Goal: Transaction & Acquisition: Purchase product/service

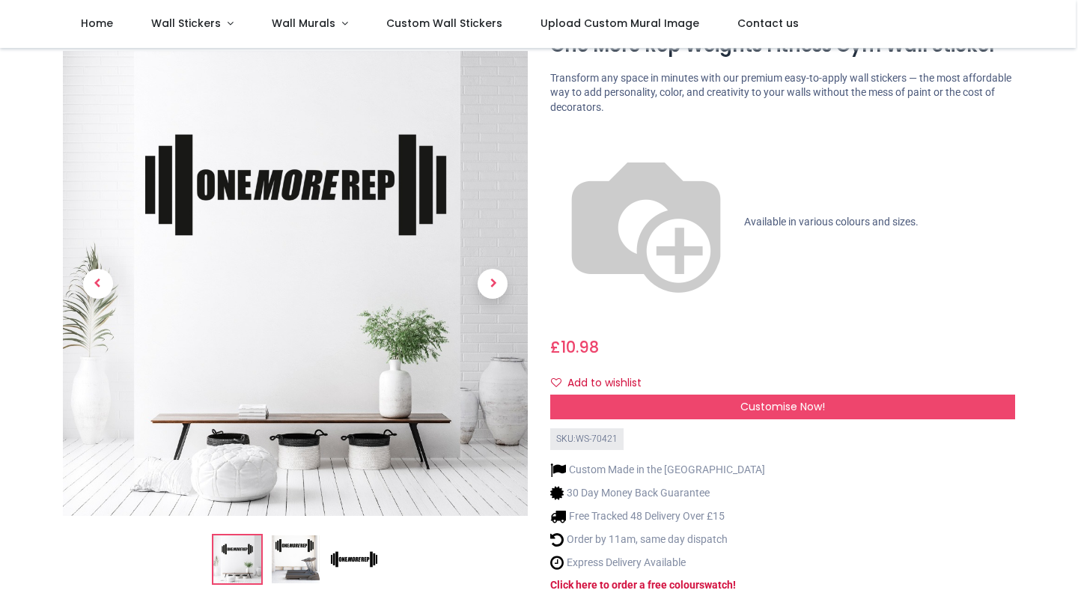
scroll to position [63, 0]
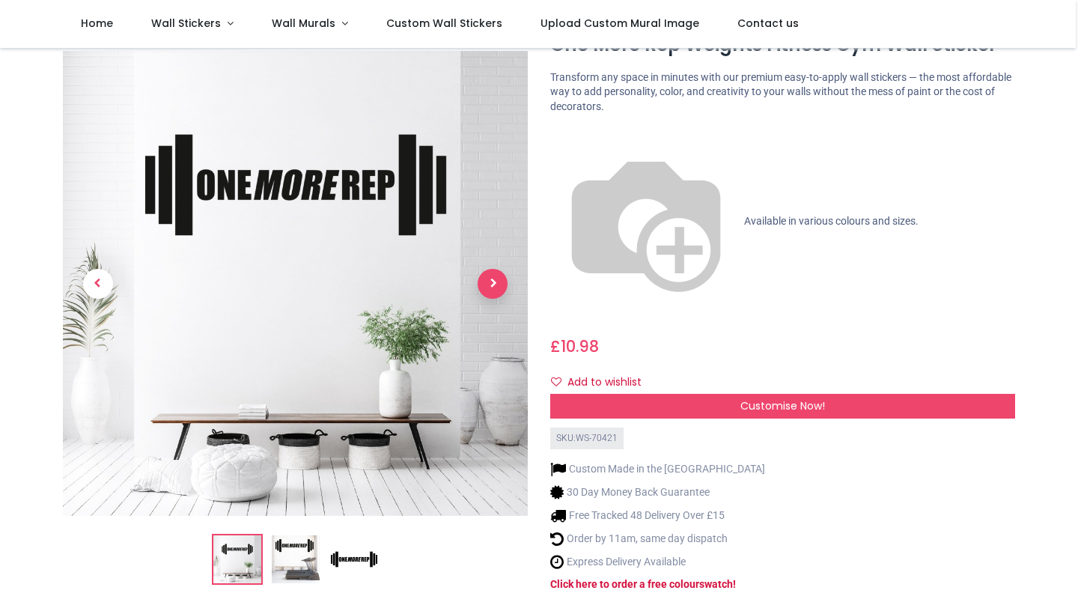
click at [494, 269] on span "Next" at bounding box center [493, 284] width 30 height 30
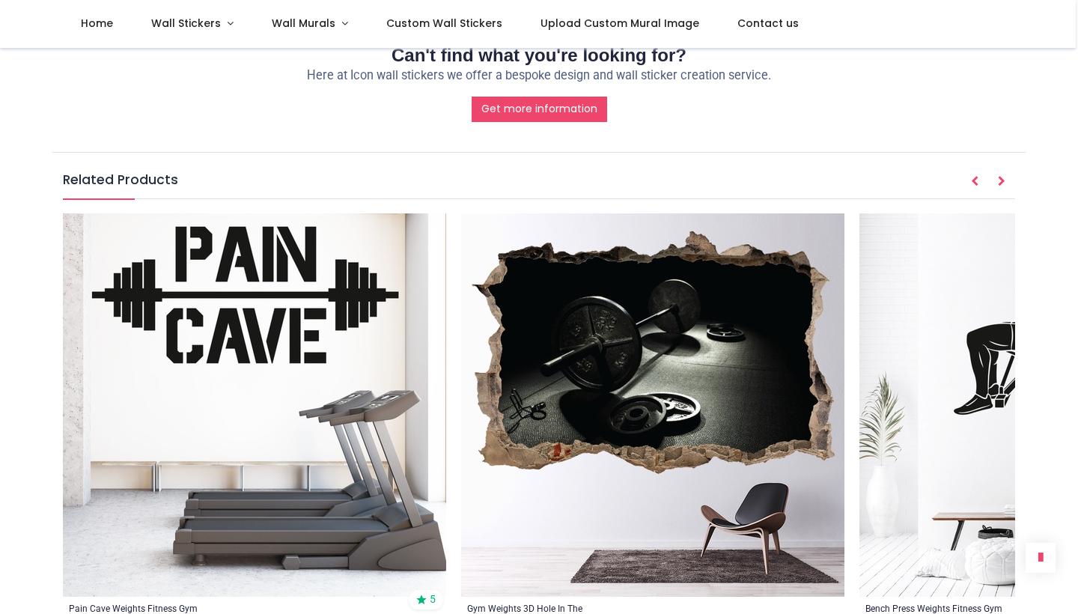
scroll to position [1719, 0]
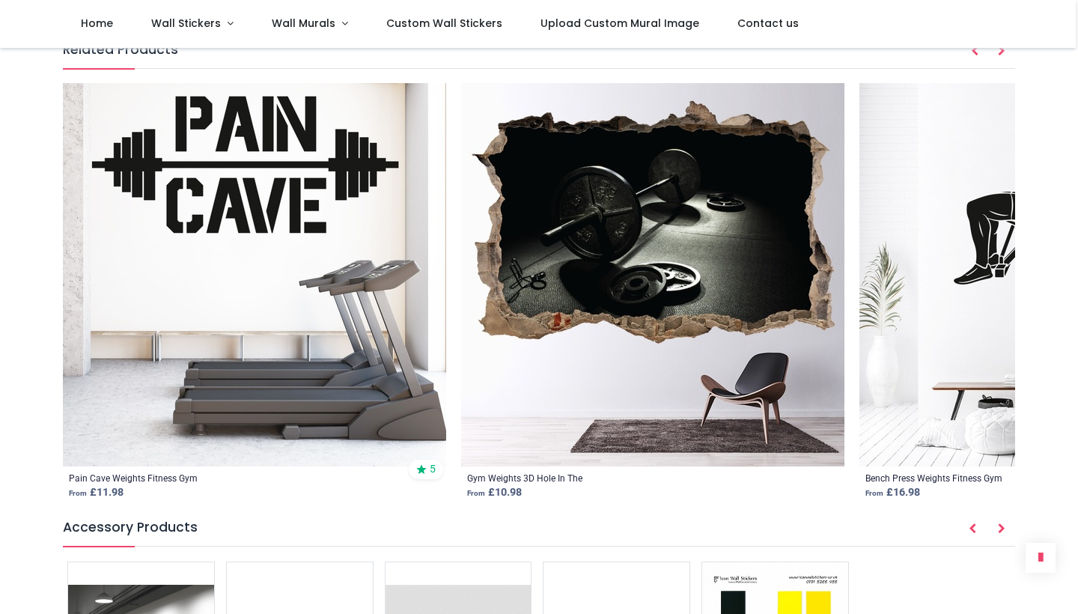
scroll to position [1834, 0]
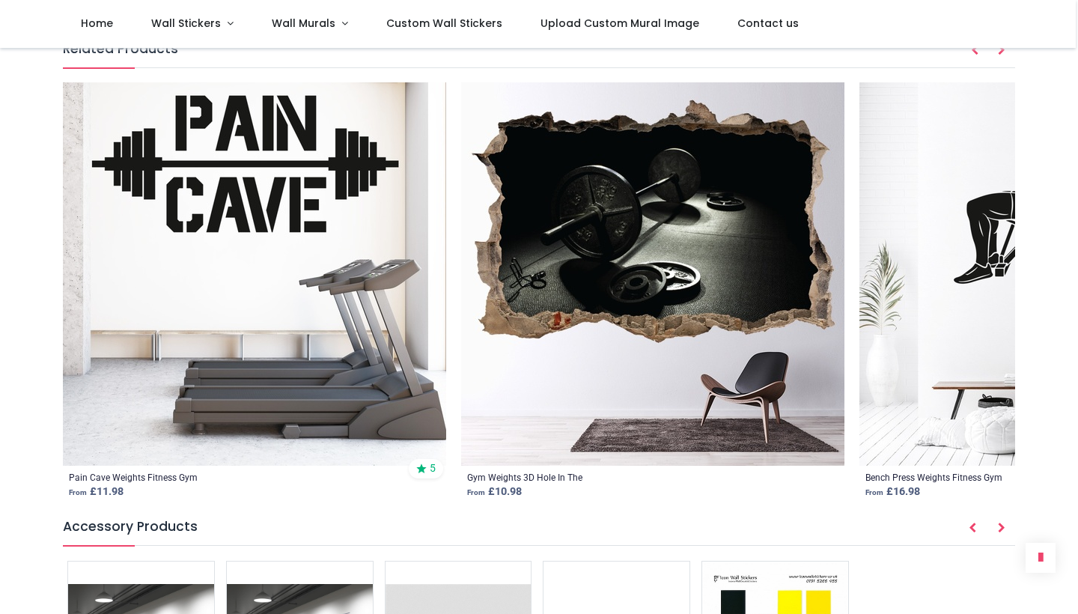
click at [999, 523] on icon "Next" at bounding box center [1001, 528] width 7 height 10
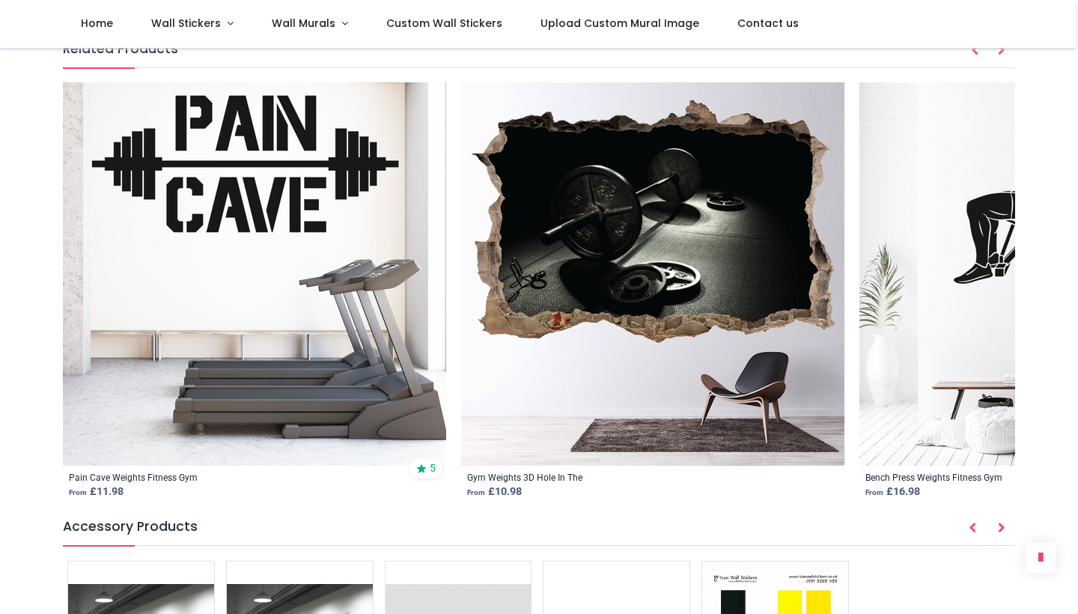
click at [766, 517] on h5 "Accessory Products" at bounding box center [539, 531] width 952 height 28
click at [973, 523] on icon "Prev" at bounding box center [972, 528] width 7 height 10
click at [998, 523] on icon "Next" at bounding box center [1001, 528] width 7 height 10
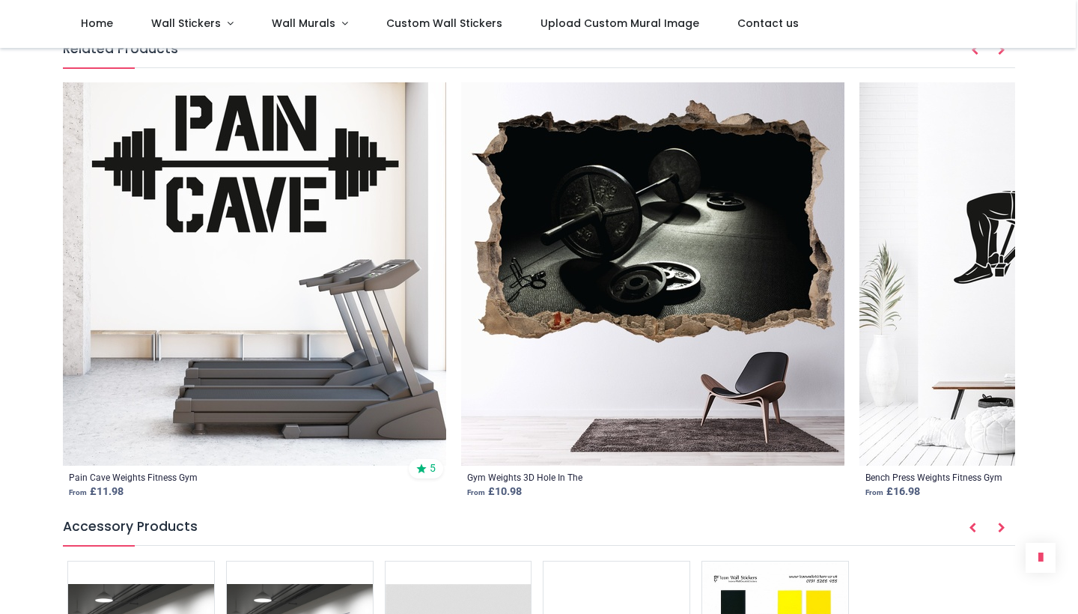
click at [998, 523] on icon "Next" at bounding box center [1001, 528] width 7 height 10
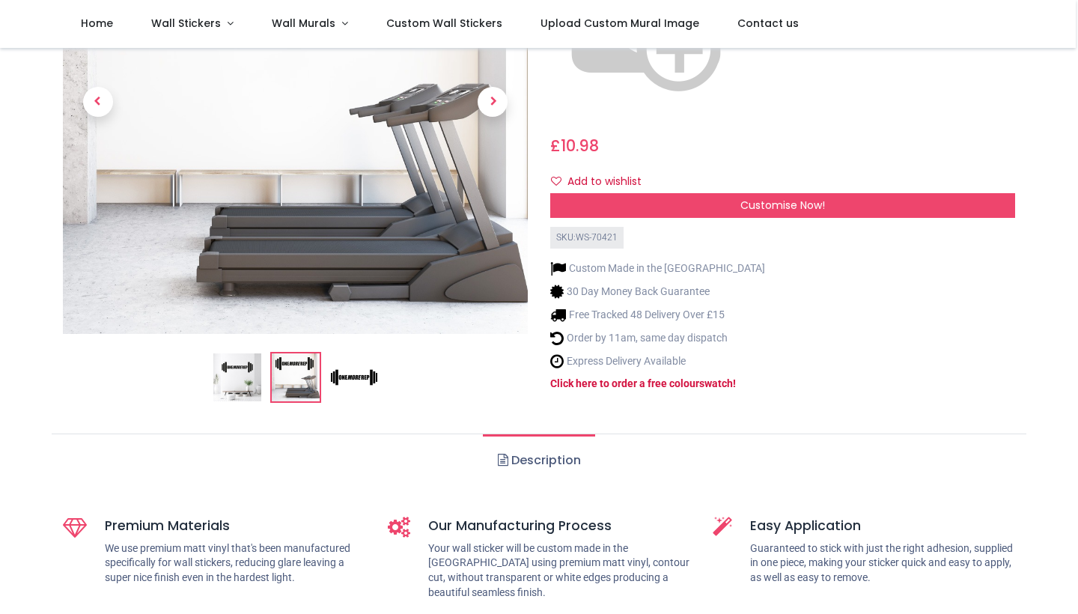
scroll to position [262, 0]
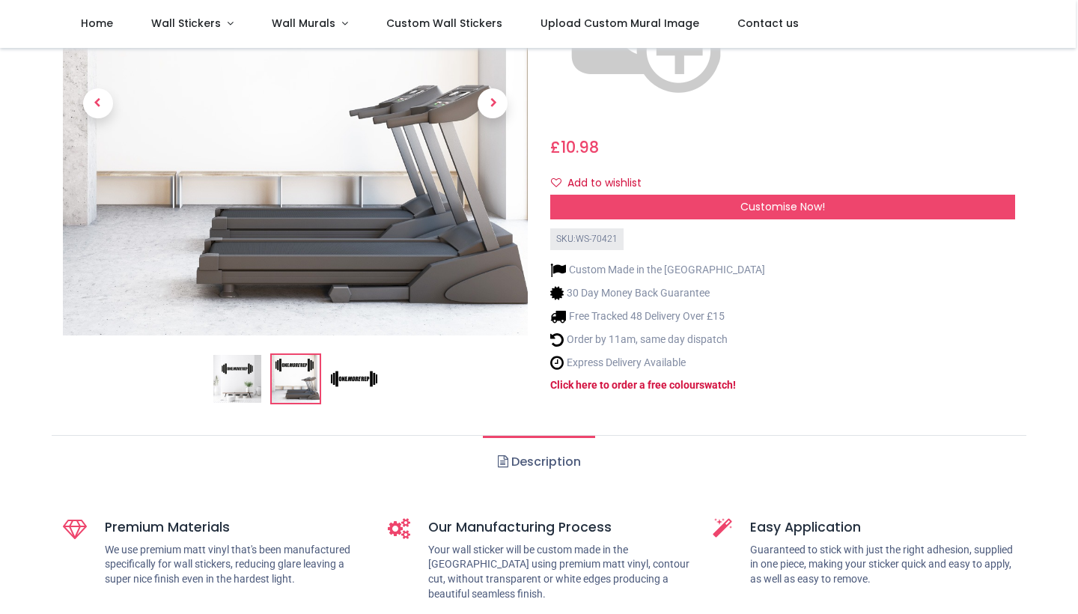
click at [344, 356] on img at bounding box center [354, 380] width 48 height 48
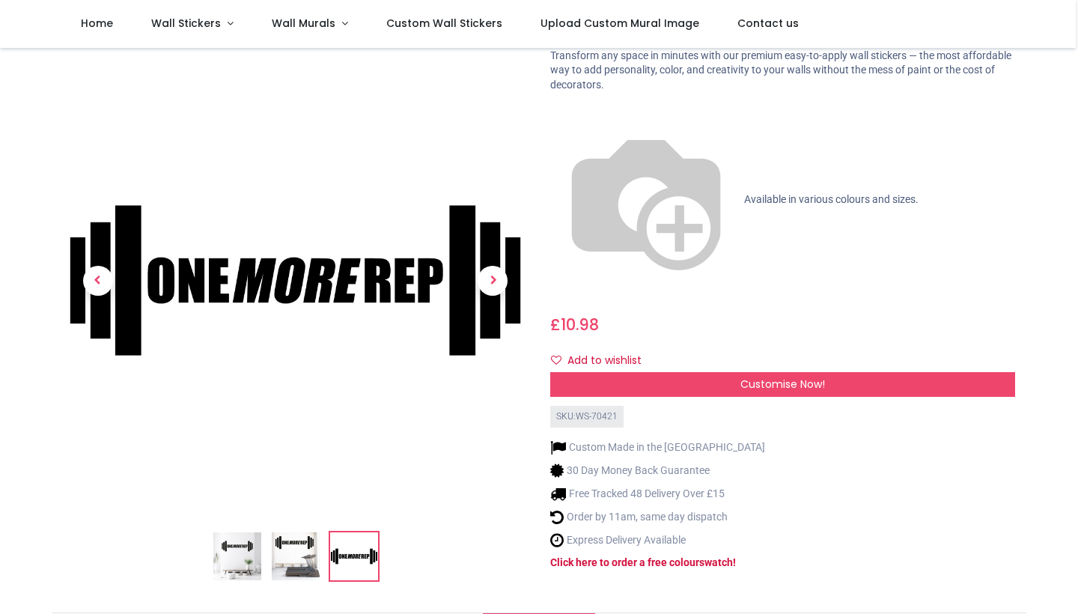
scroll to position [71, 0]
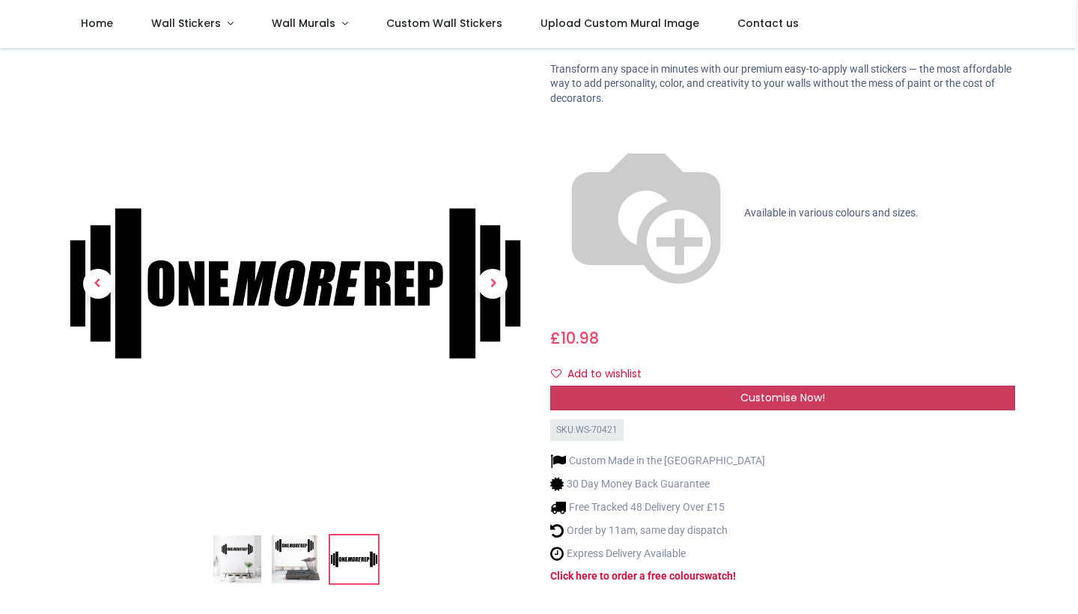
click at [745, 390] on span "Customise Now!" at bounding box center [782, 397] width 85 height 15
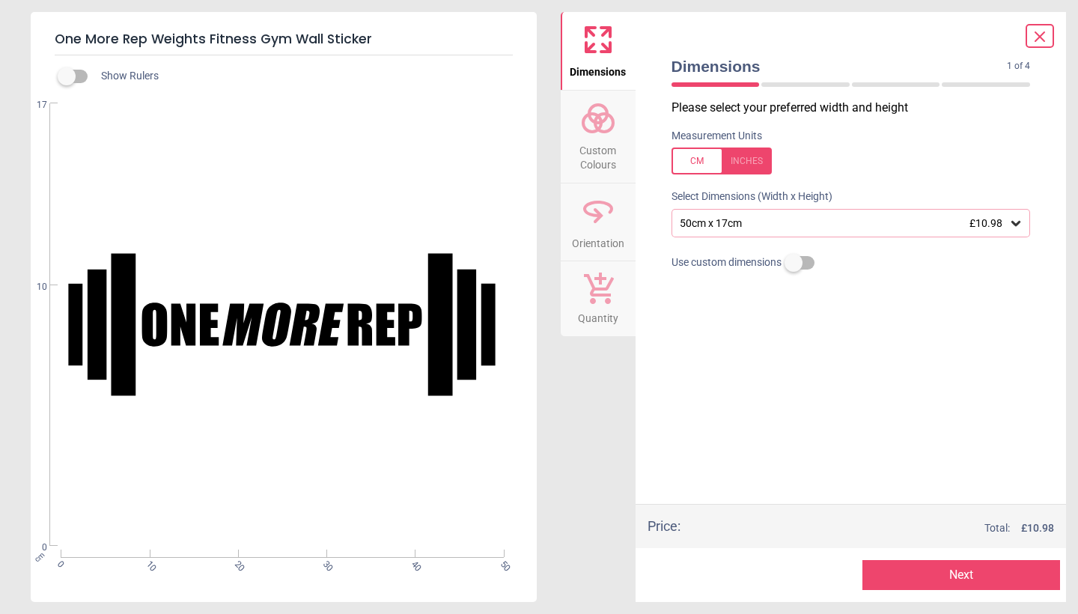
click at [1020, 222] on icon at bounding box center [1015, 223] width 15 height 15
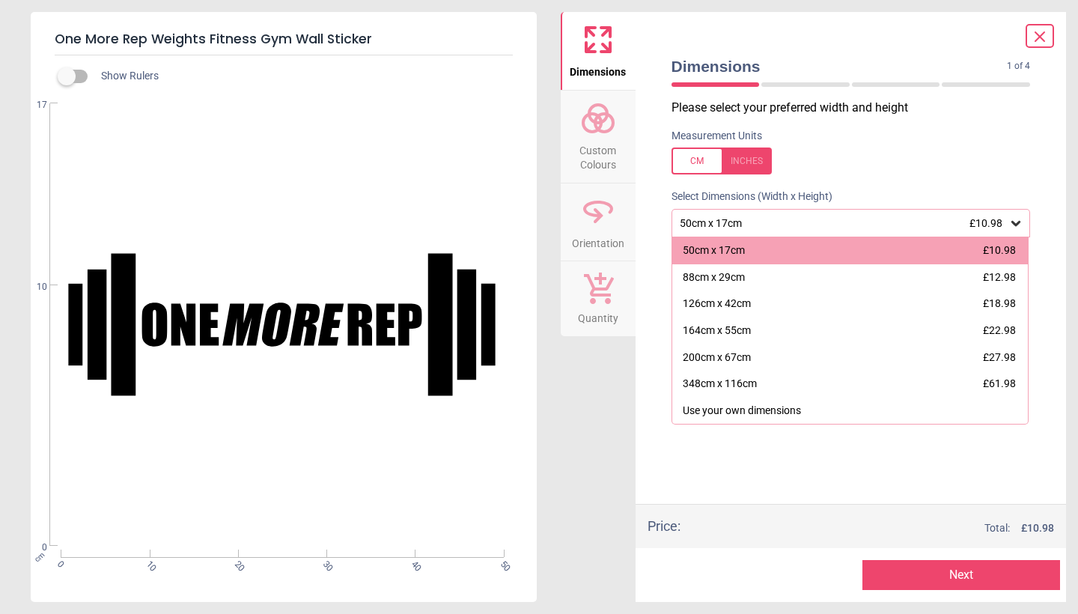
click at [967, 158] on label at bounding box center [851, 160] width 359 height 27
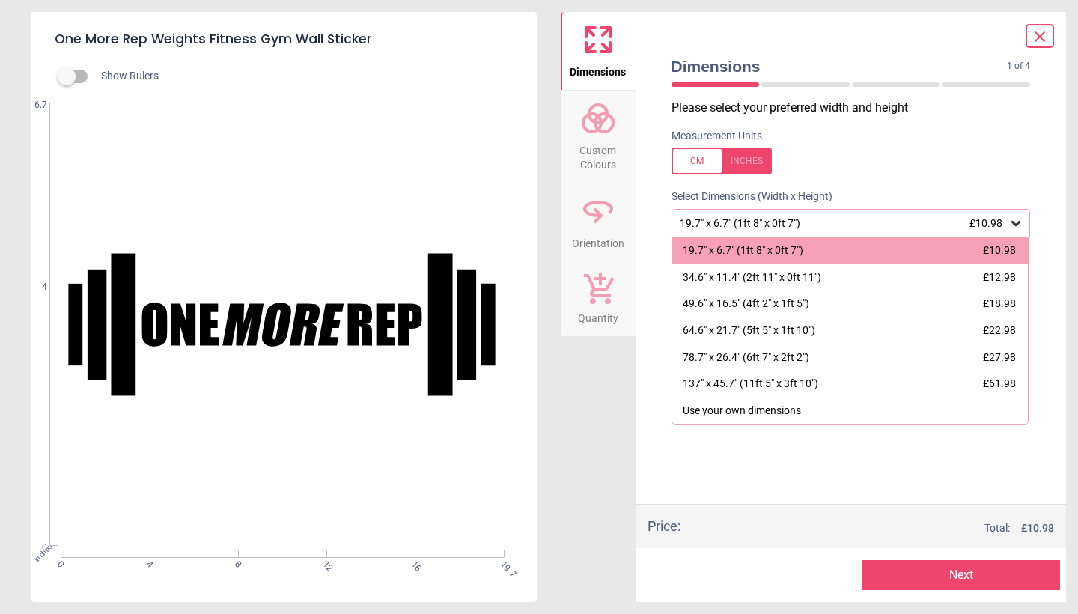
click at [971, 189] on div "Select Dimensions (Width x Height)" at bounding box center [851, 196] width 383 height 15
click at [681, 162] on div at bounding box center [722, 160] width 100 height 27
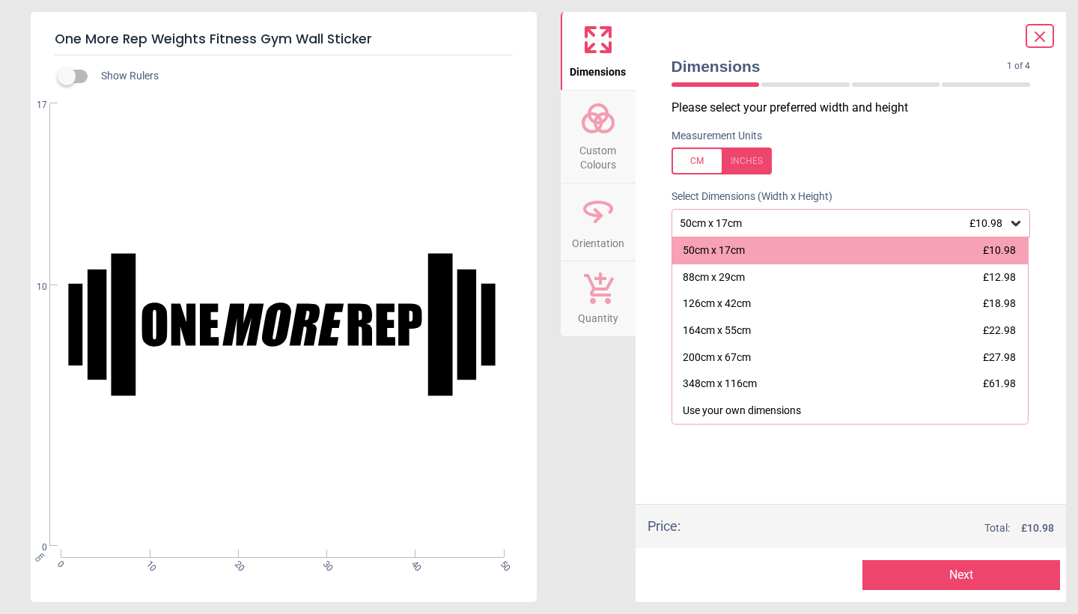
click at [1022, 225] on icon at bounding box center [1015, 223] width 15 height 15
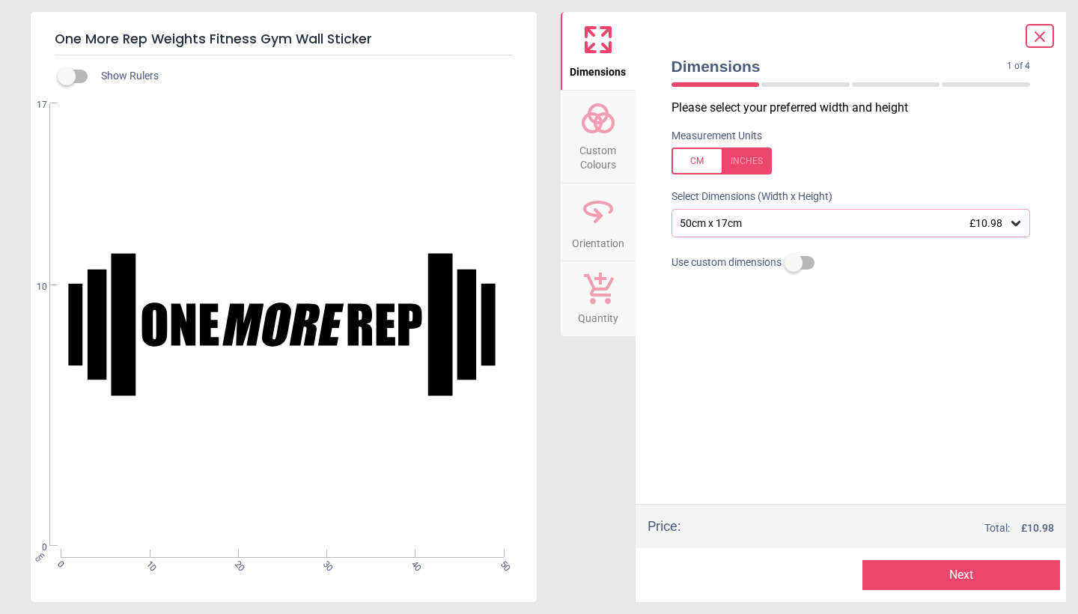
click at [851, 223] on div "50cm x 17cm £10.98" at bounding box center [843, 223] width 331 height 13
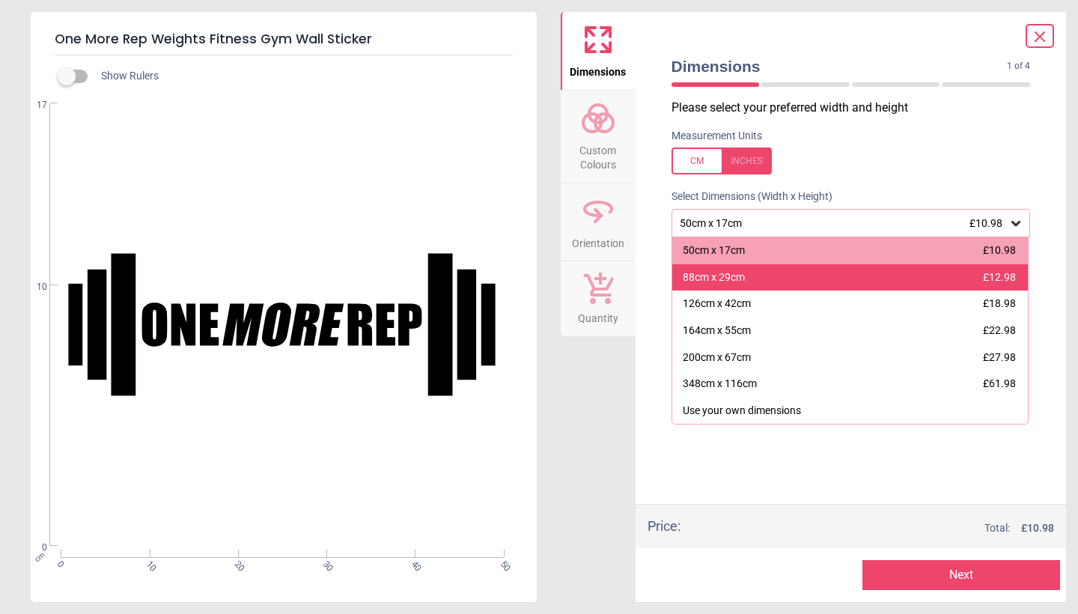
click at [809, 276] on div "88cm x 29cm £12.98" at bounding box center [850, 277] width 356 height 27
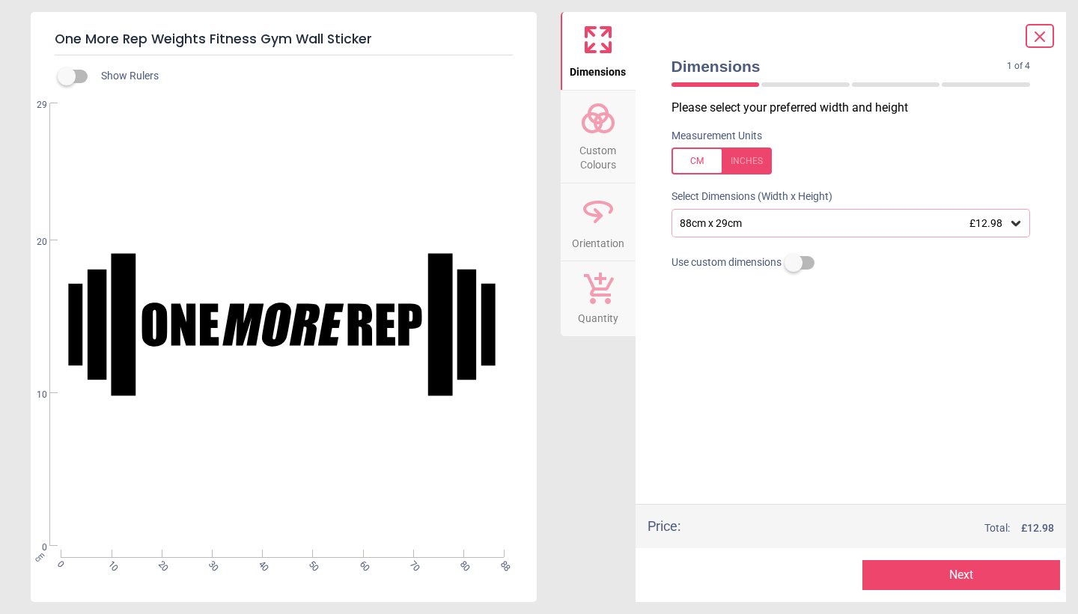
click at [856, 225] on div "88cm x 29cm £12.98" at bounding box center [843, 223] width 331 height 13
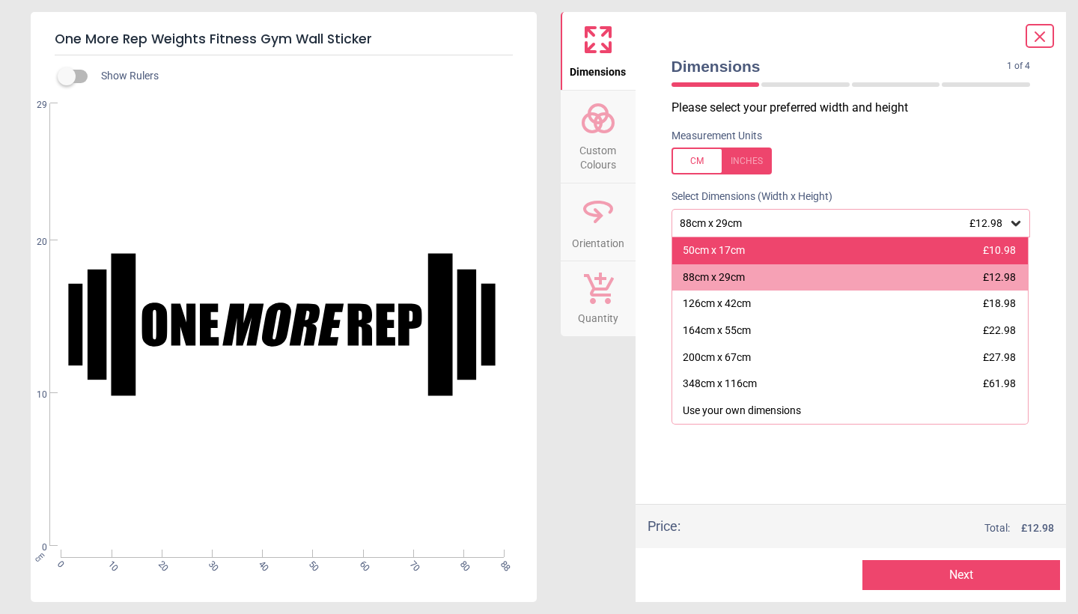
click at [838, 242] on div "50cm x 17cm £10.98" at bounding box center [850, 250] width 356 height 27
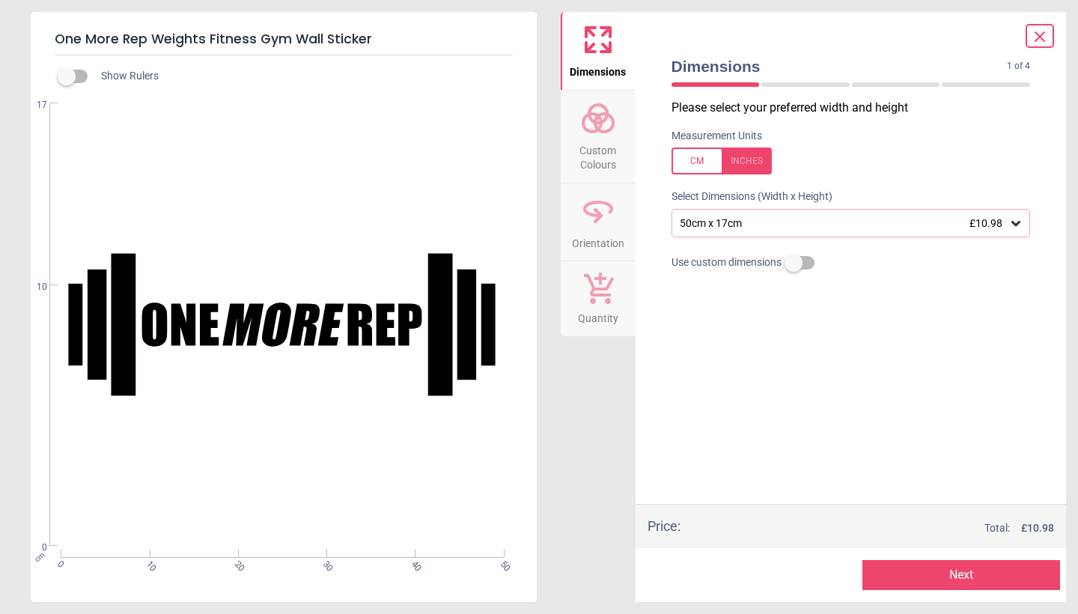
click at [868, 212] on div "50cm x 17cm £10.98" at bounding box center [851, 223] width 359 height 28
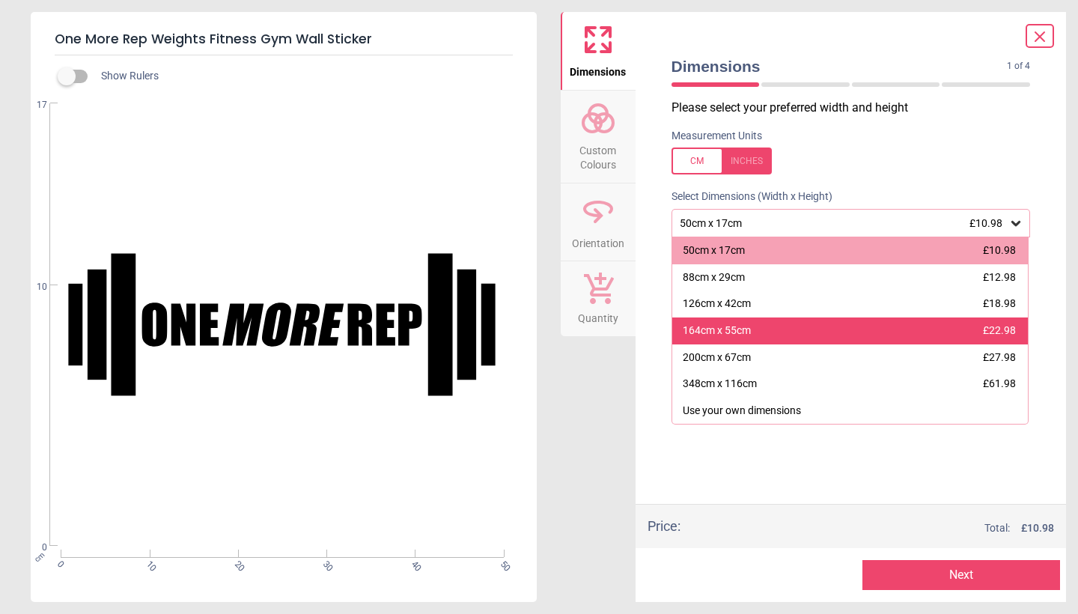
click at [818, 338] on div "164cm x 55cm £22.98" at bounding box center [850, 330] width 356 height 27
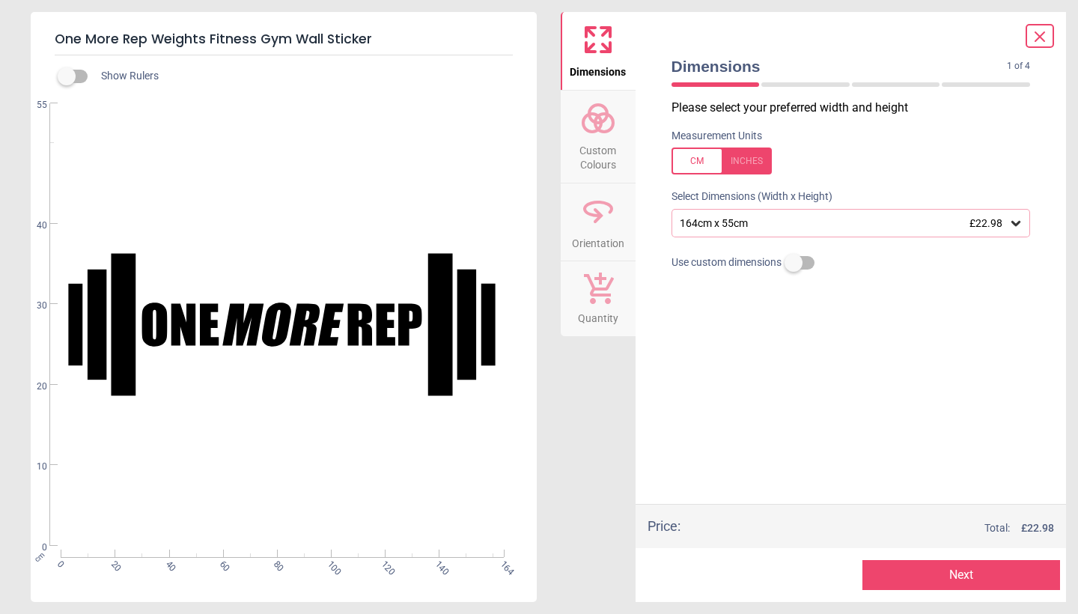
click at [853, 215] on div "164cm x 55cm £22.98" at bounding box center [851, 223] width 359 height 28
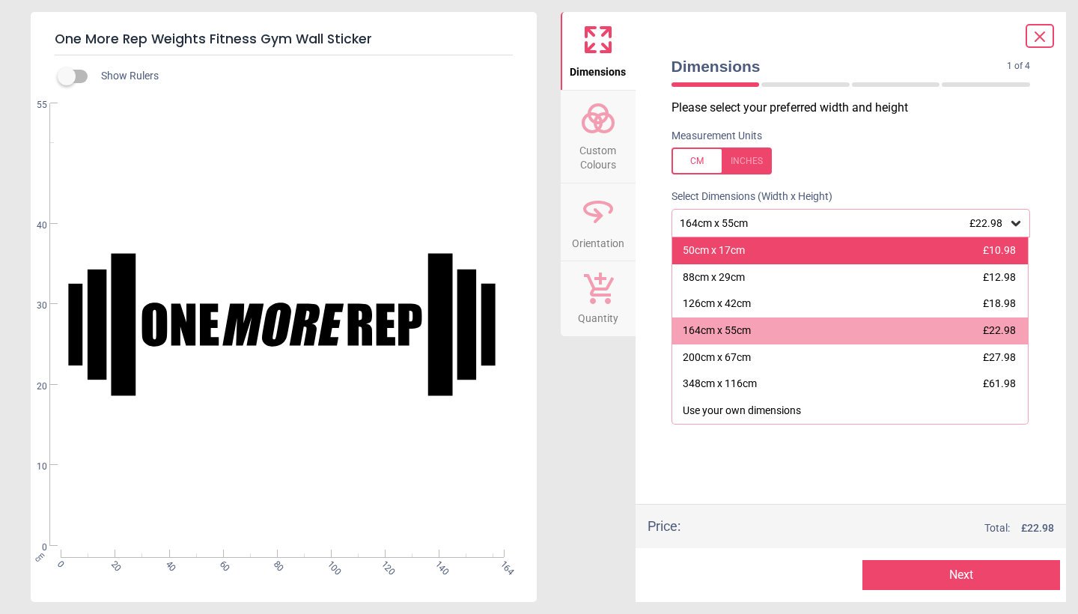
click at [825, 253] on div "50cm x 17cm £10.98" at bounding box center [850, 250] width 356 height 27
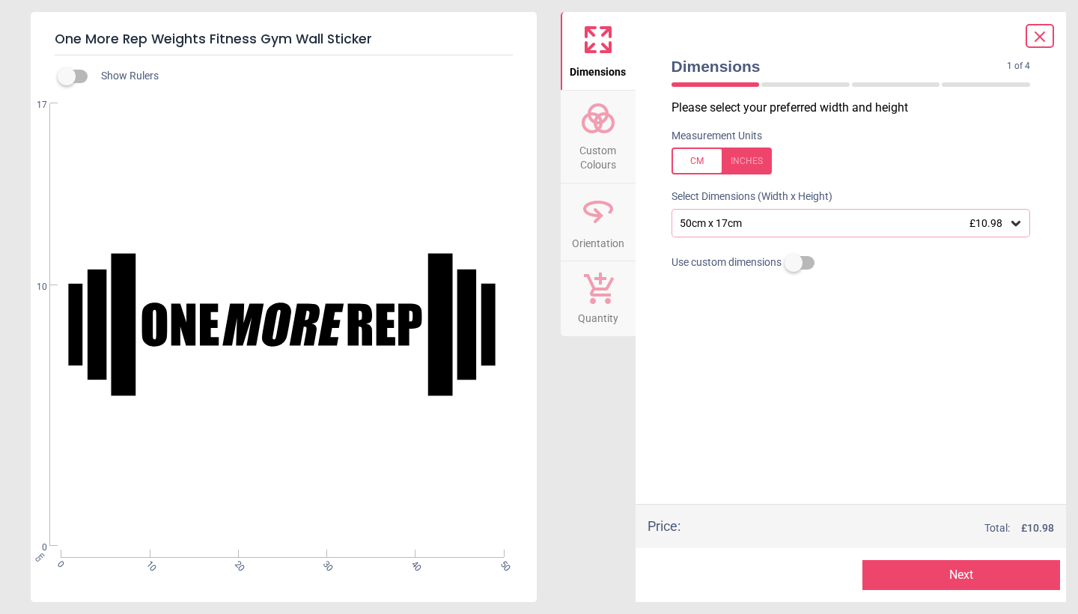
click at [824, 237] on div "50cm x 17cm £10.98" at bounding box center [851, 223] width 359 height 28
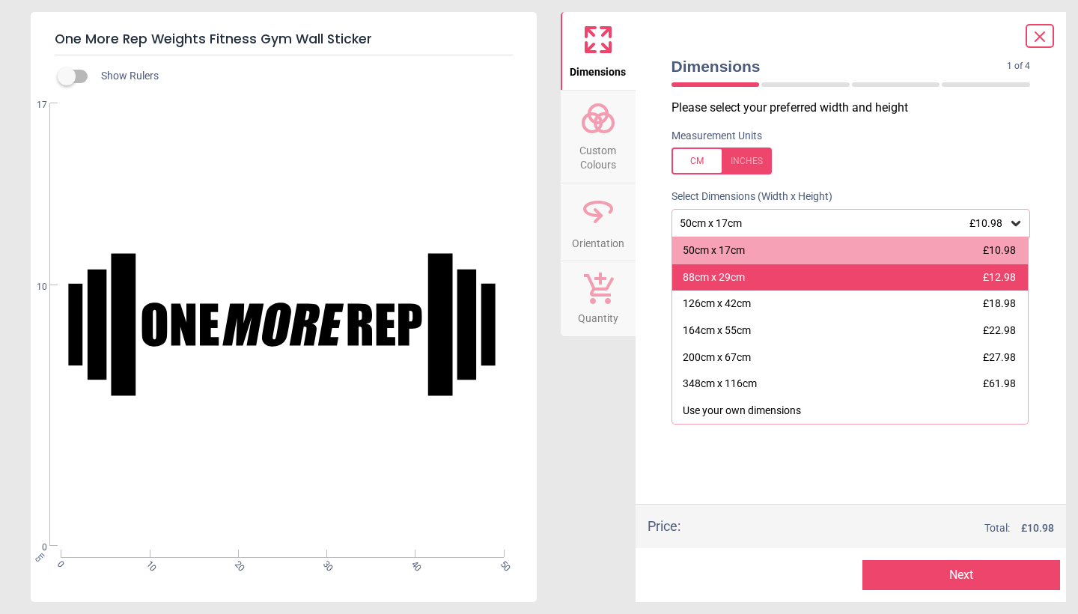
click at [811, 280] on div "88cm x 29cm £12.98" at bounding box center [850, 277] width 356 height 27
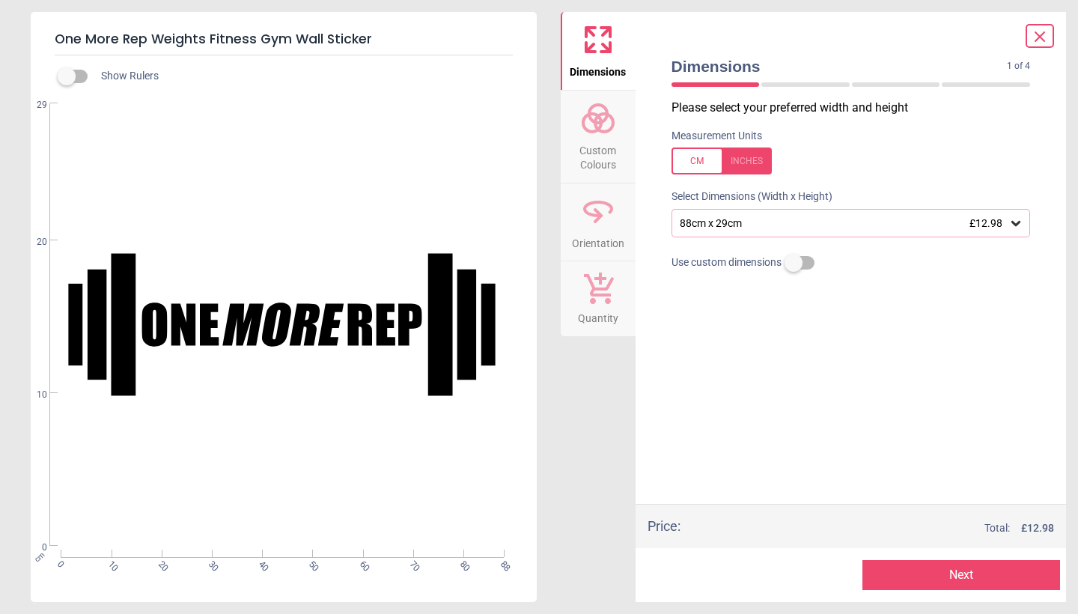
click at [919, 218] on div "88cm x 29cm £12.98" at bounding box center [843, 223] width 331 height 13
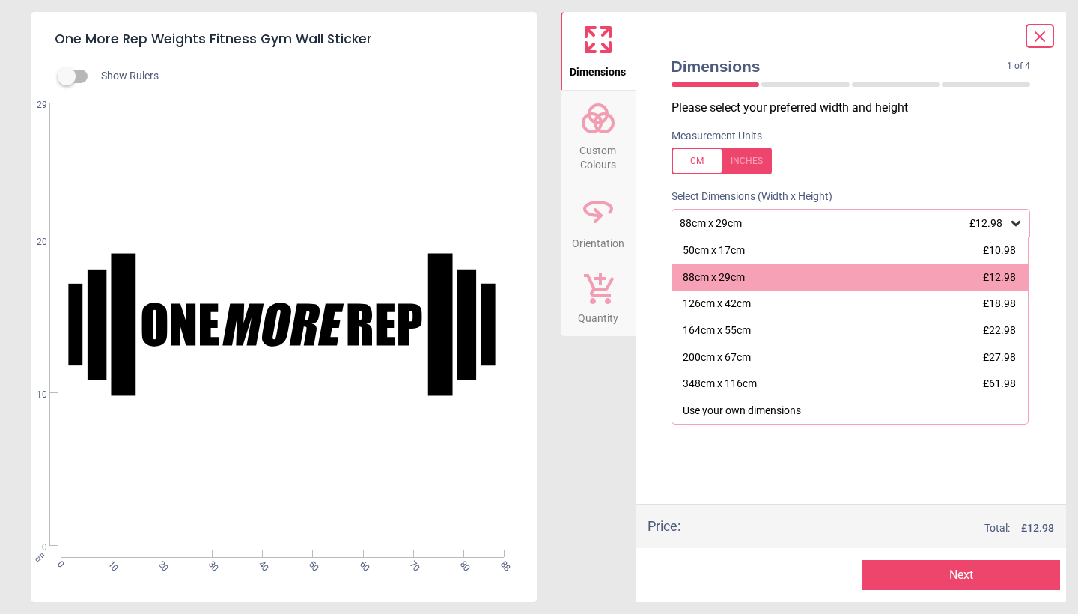
click at [908, 163] on label at bounding box center [851, 160] width 359 height 27
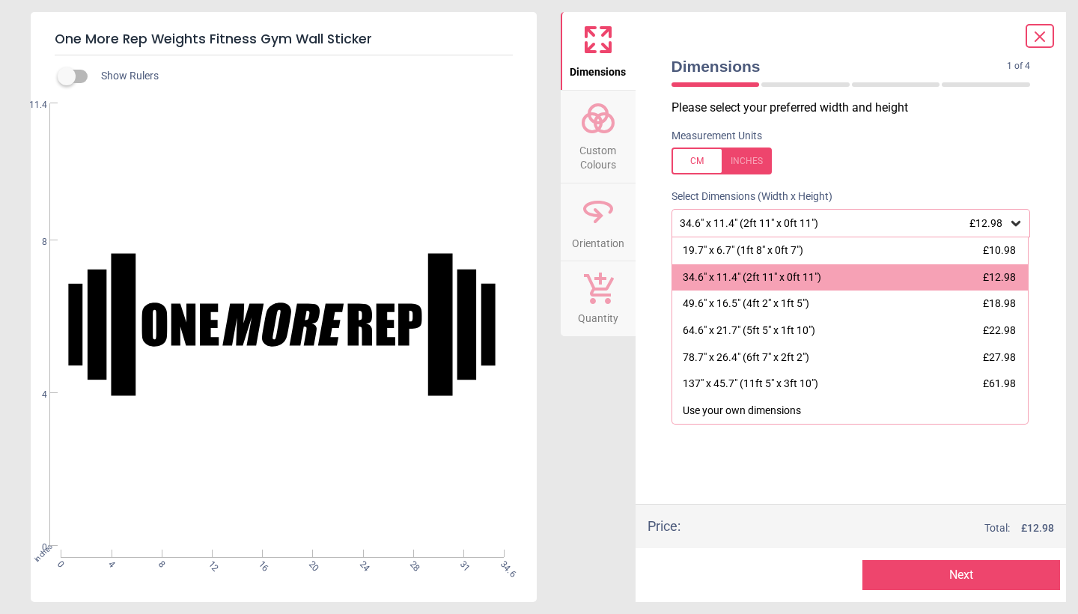
click at [900, 167] on label at bounding box center [851, 160] width 359 height 27
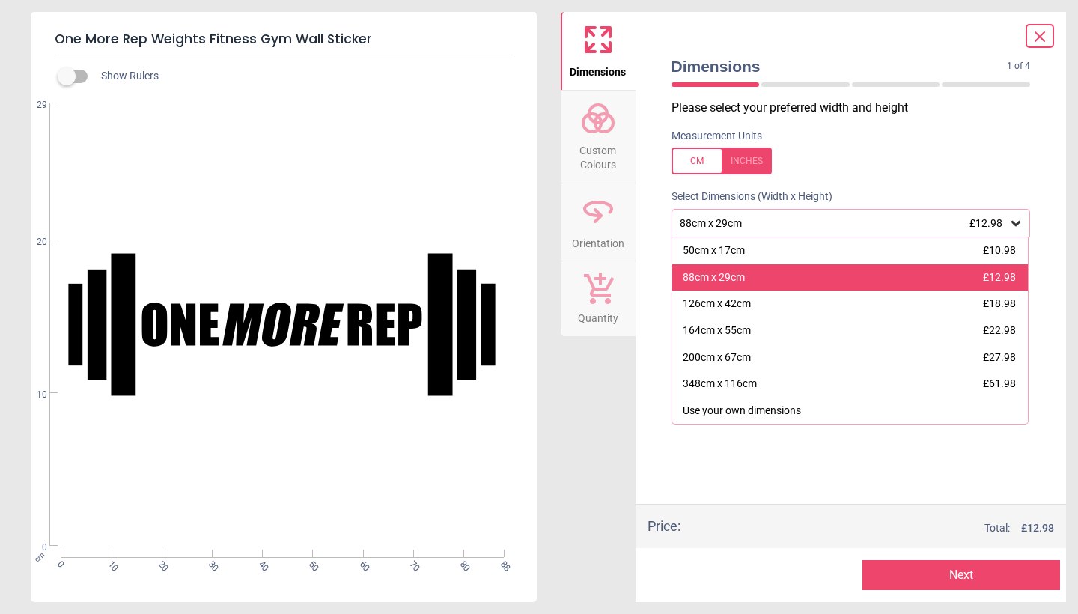
click at [996, 273] on span "£12.98" at bounding box center [999, 277] width 33 height 12
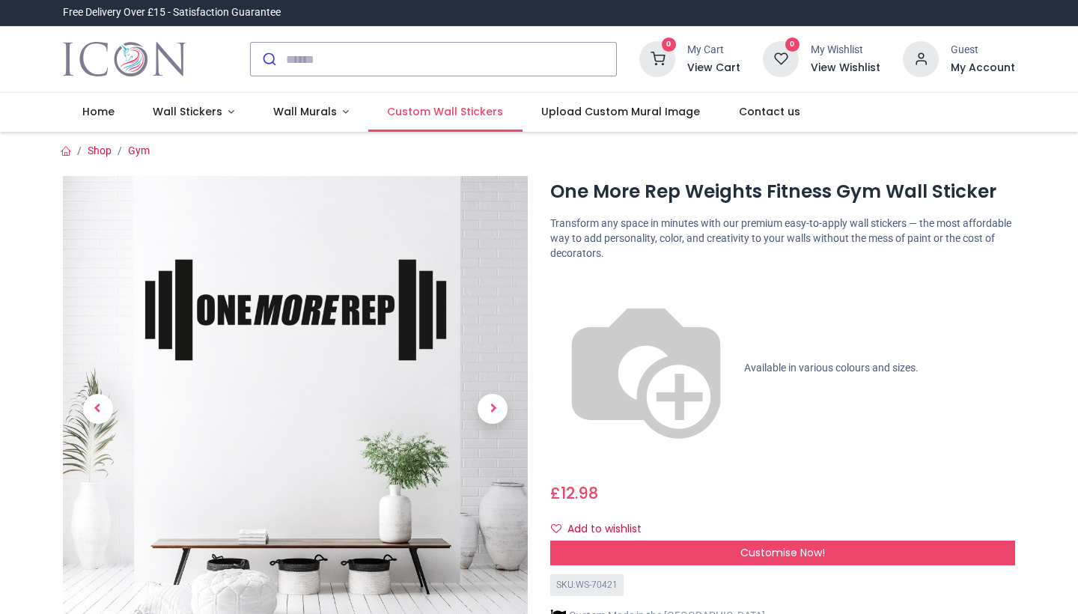
click at [449, 112] on span "Custom Wall Stickers" at bounding box center [445, 111] width 116 height 15
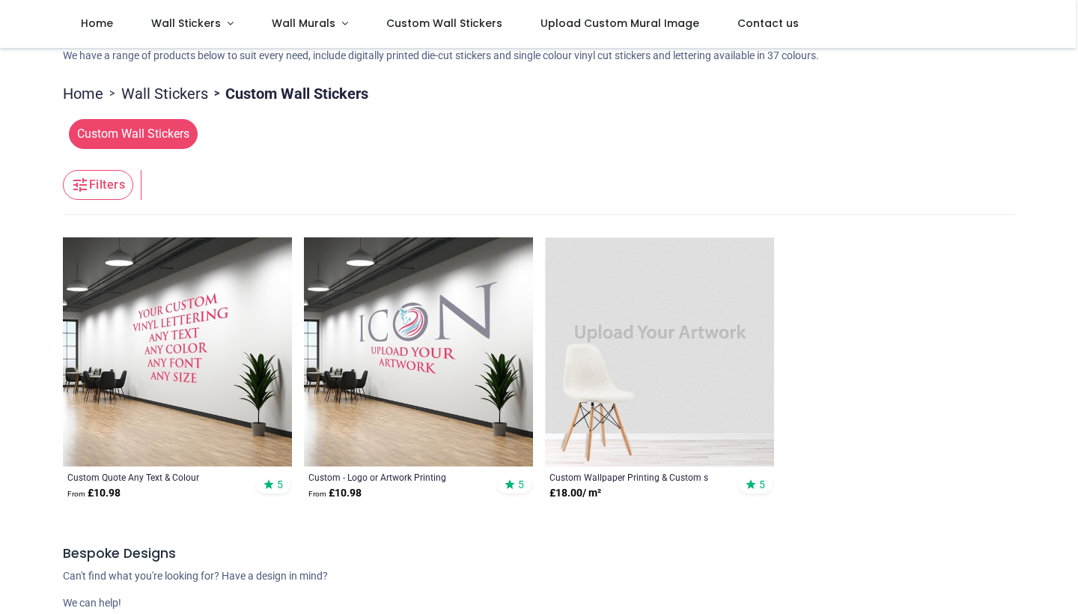
scroll to position [172, 0]
